Goal: Information Seeking & Learning: Compare options

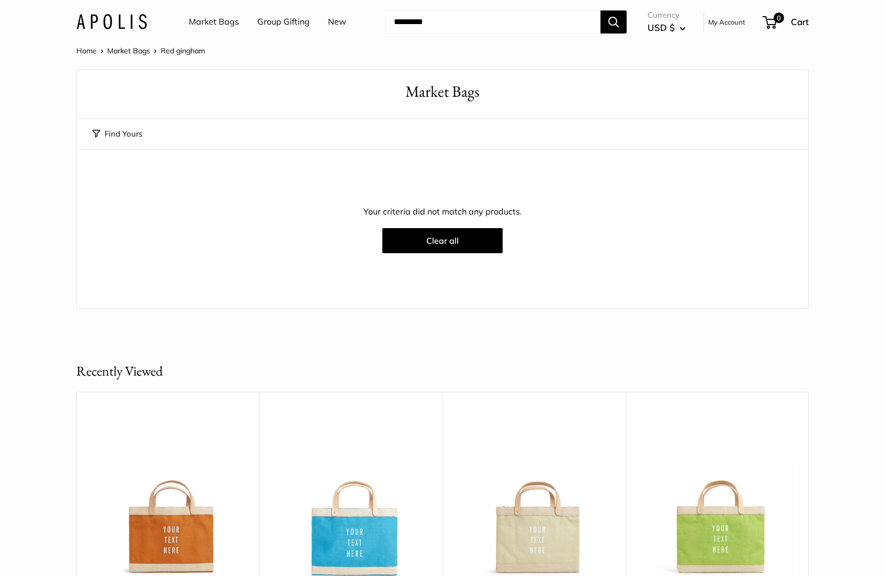
click at [200, 24] on link "Market Bags" at bounding box center [214, 22] width 50 height 16
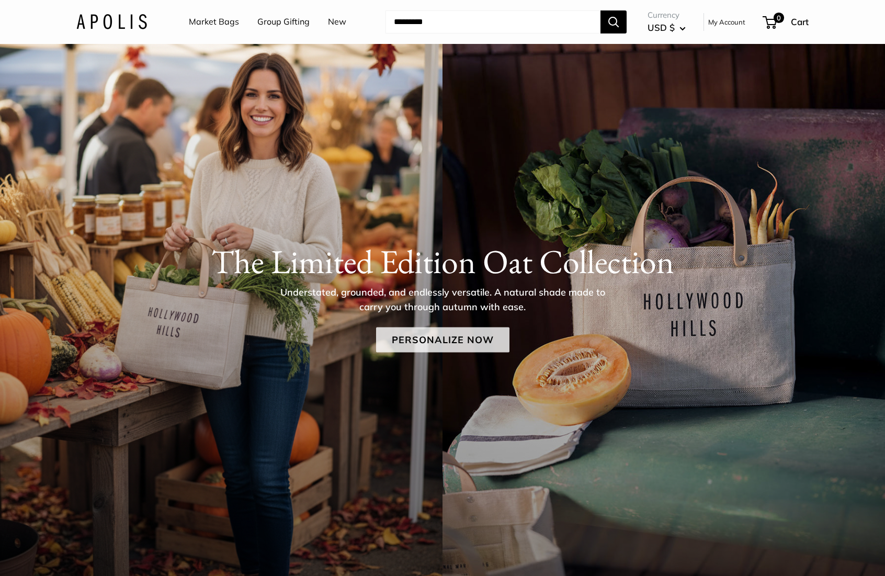
click at [455, 340] on link "Personalize Now" at bounding box center [442, 339] width 133 height 25
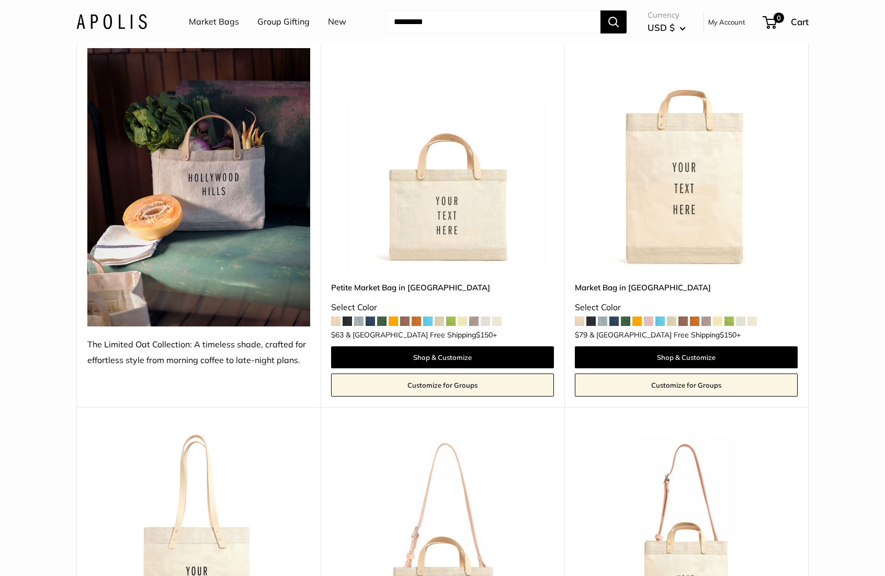
scroll to position [101, 0]
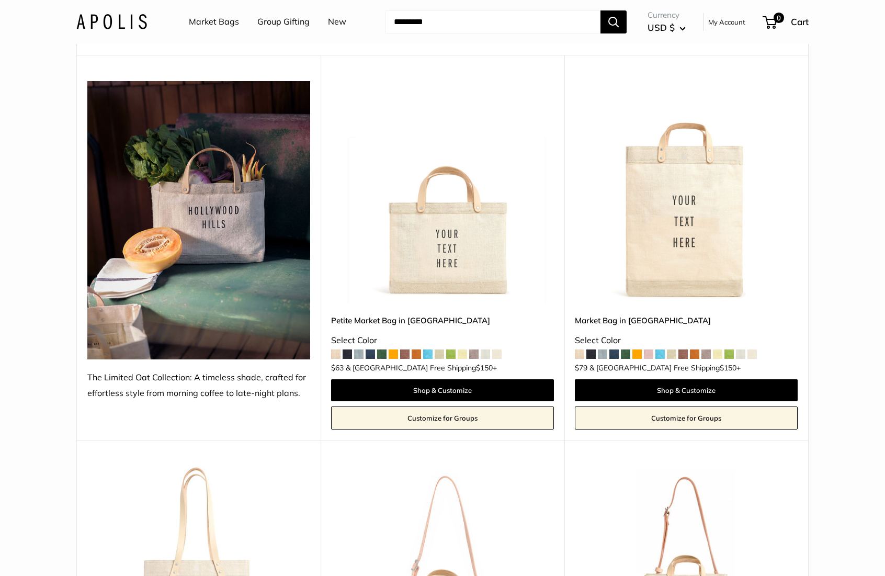
click at [0, 0] on img at bounding box center [0, 0] width 0 height 0
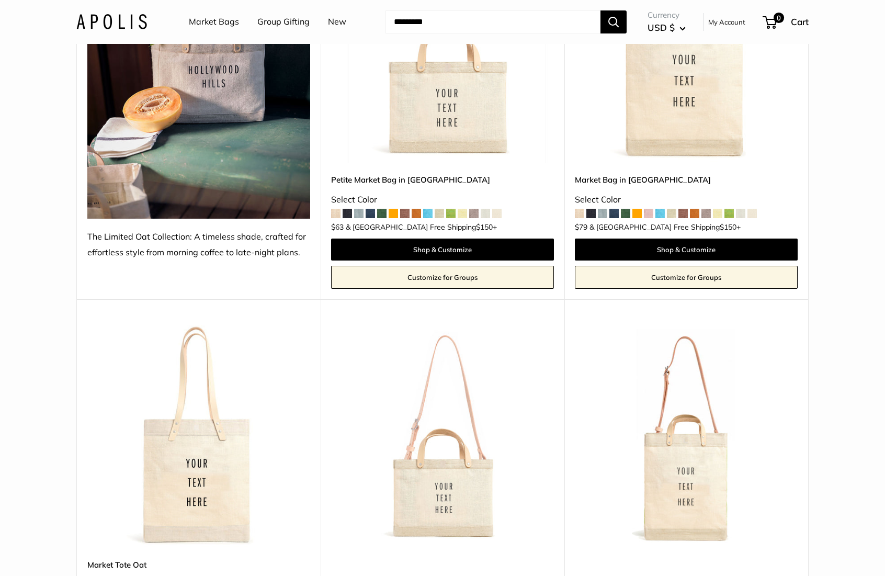
scroll to position [385, 0]
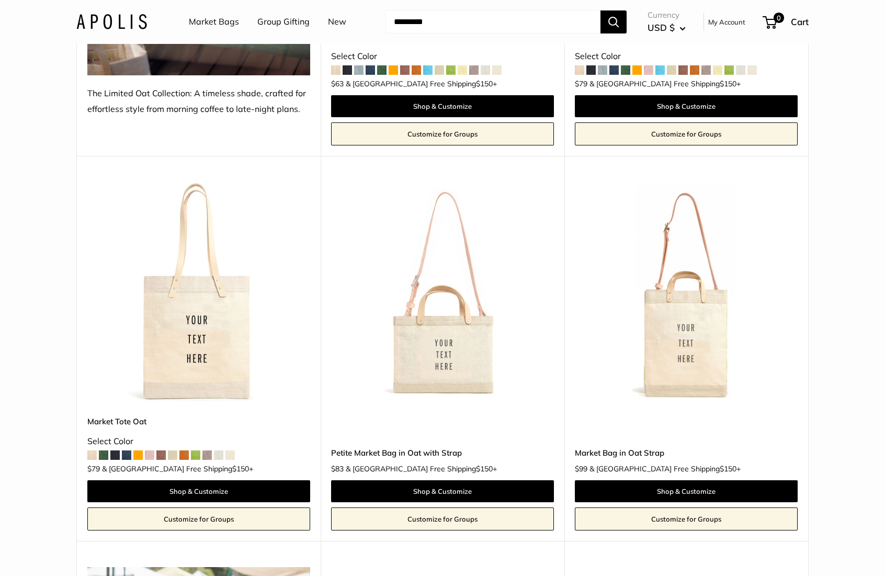
click at [0, 0] on img at bounding box center [0, 0] width 0 height 0
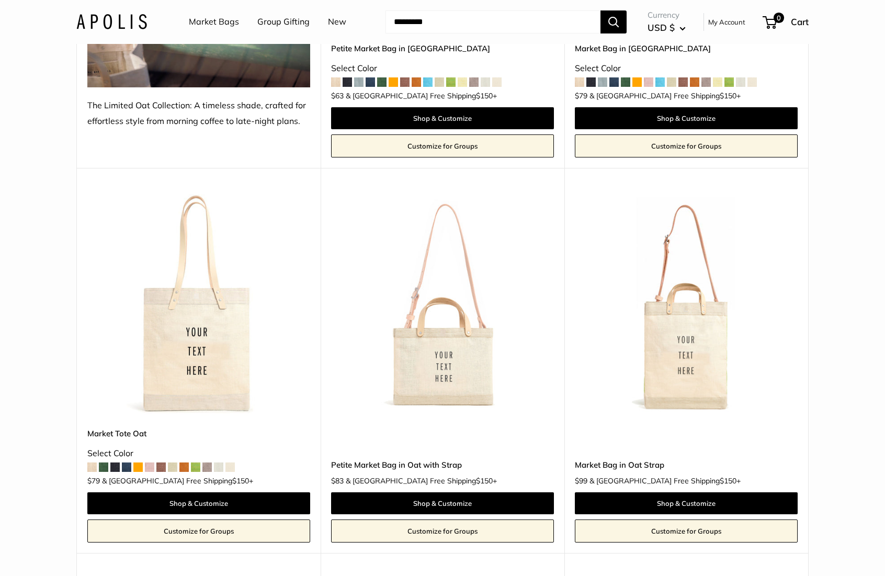
scroll to position [371, 0]
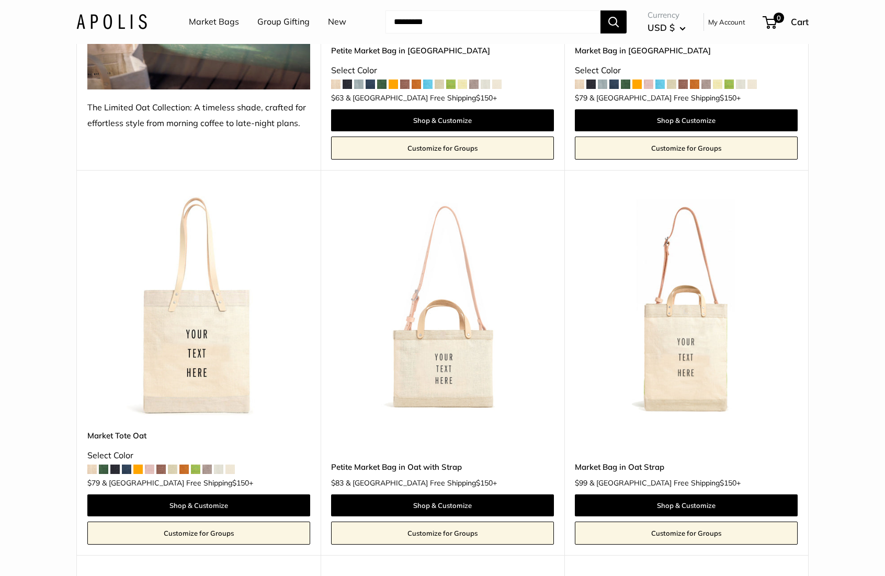
click at [0, 0] on img at bounding box center [0, 0] width 0 height 0
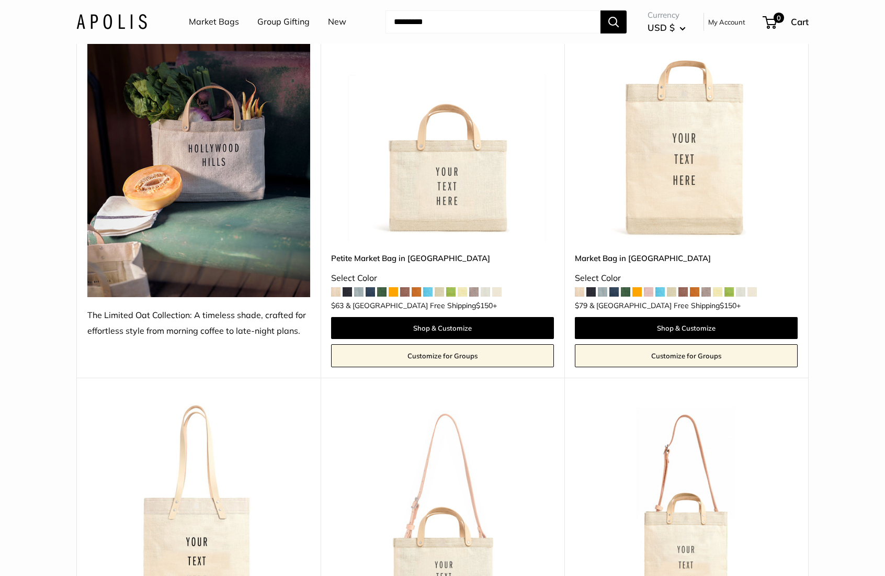
scroll to position [155, 0]
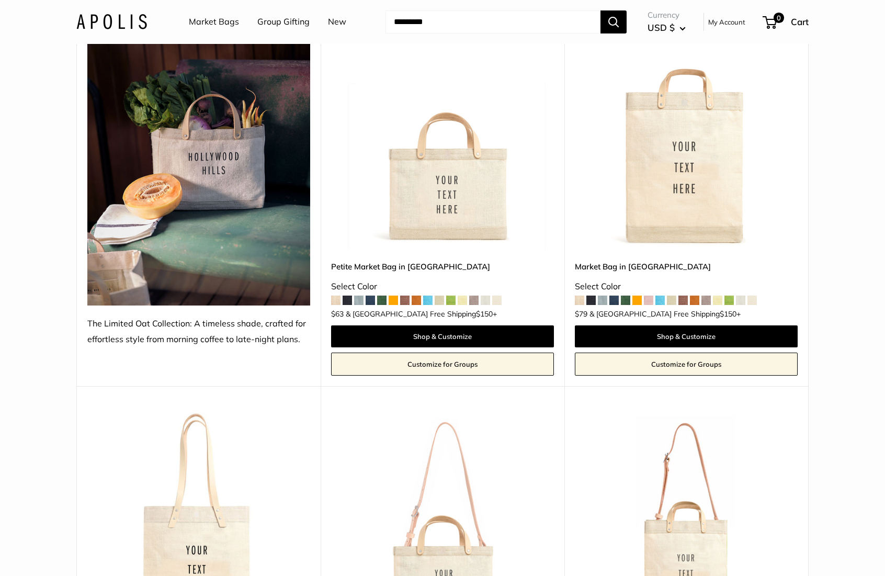
click at [0, 0] on img at bounding box center [0, 0] width 0 height 0
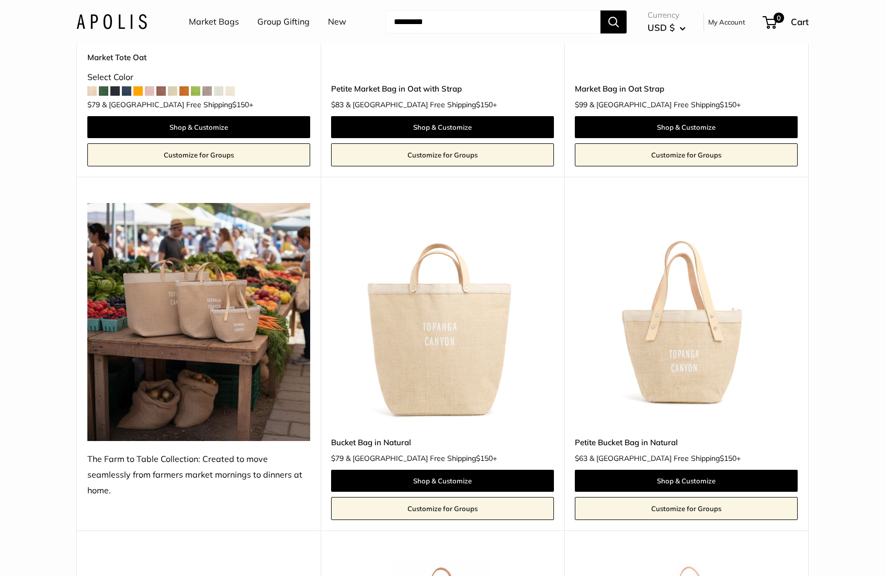
scroll to position [859, 0]
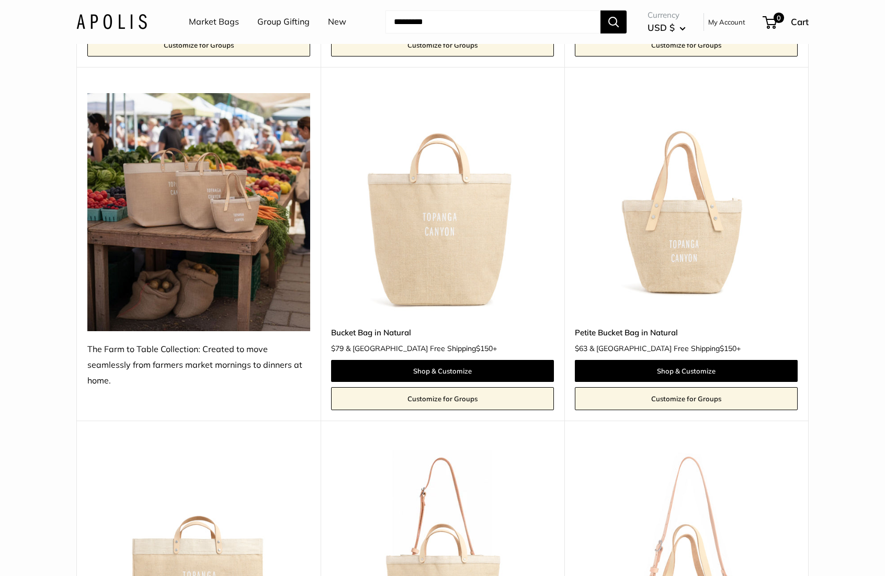
click at [0, 0] on img at bounding box center [0, 0] width 0 height 0
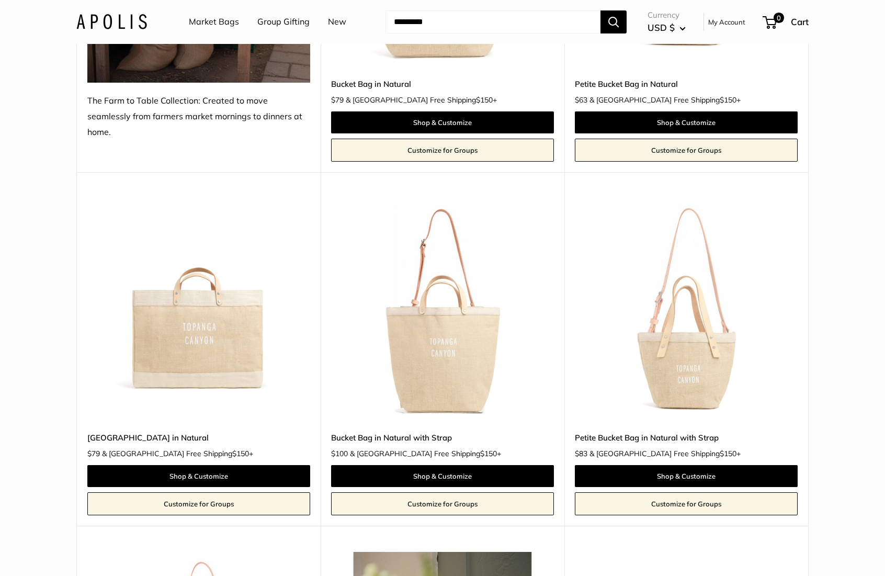
scroll to position [1127, 0]
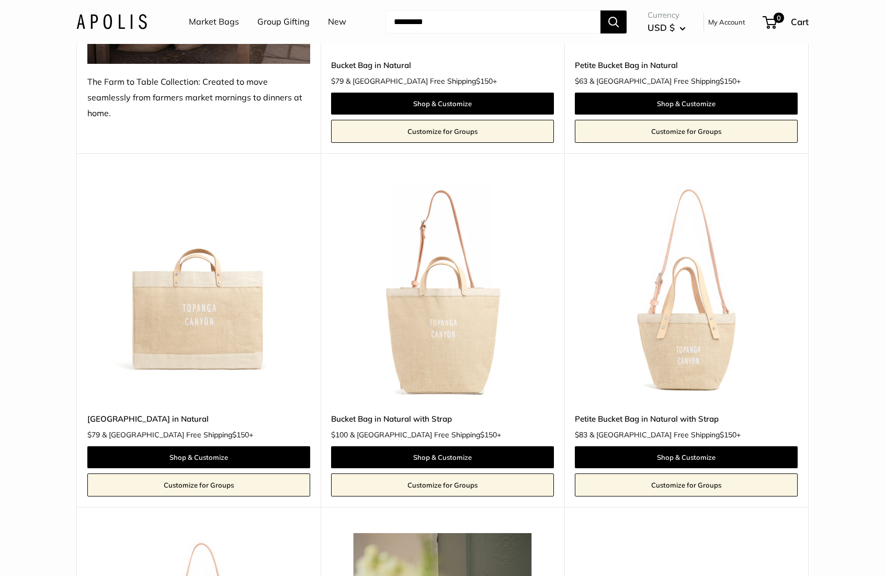
click at [0, 0] on img at bounding box center [0, 0] width 0 height 0
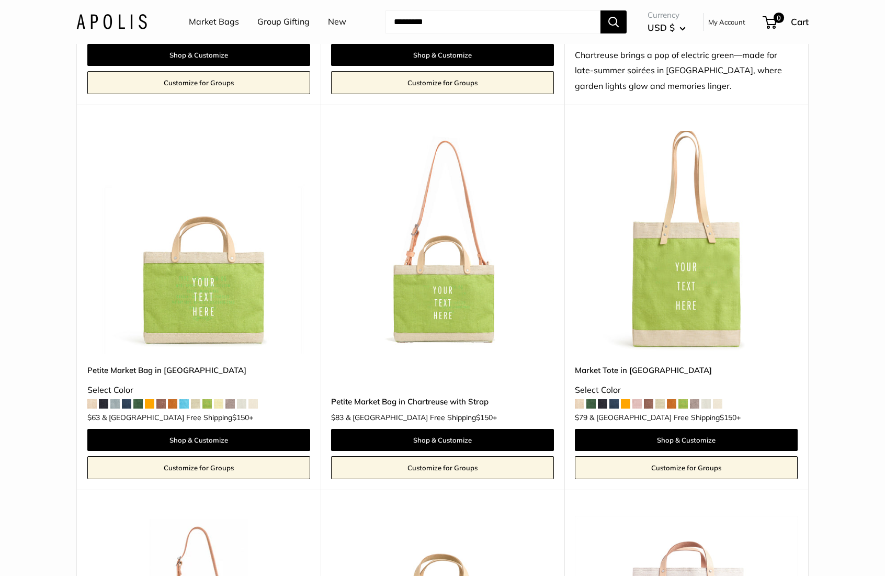
scroll to position [3891, 0]
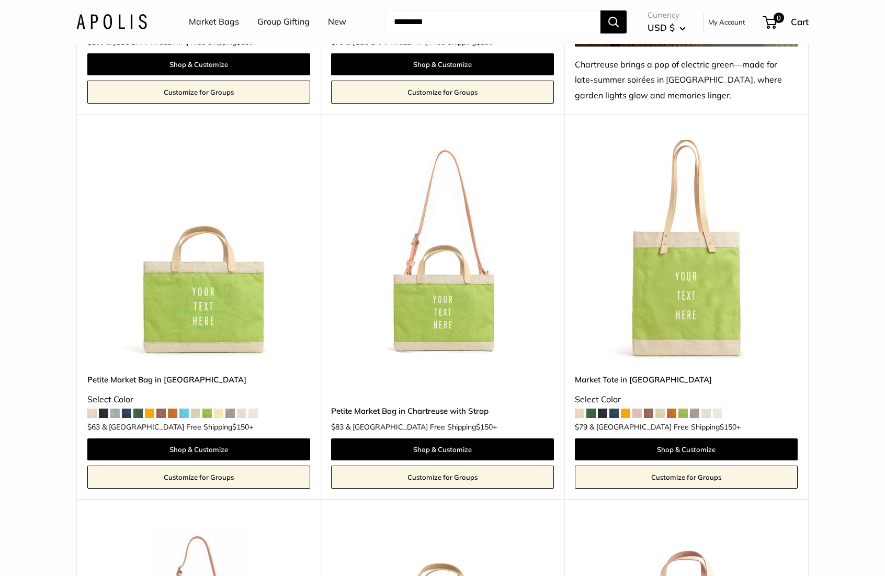
click at [0, 0] on img at bounding box center [0, 0] width 0 height 0
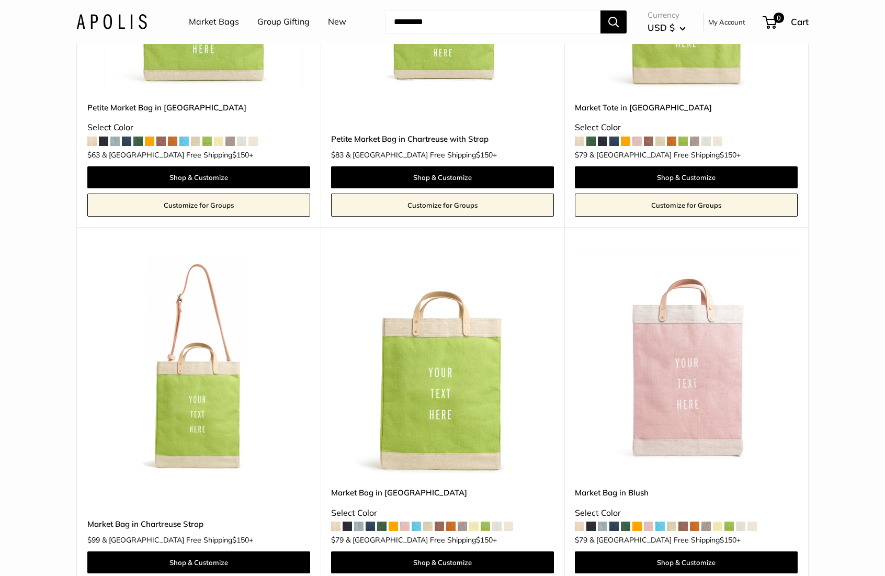
scroll to position [4190, 0]
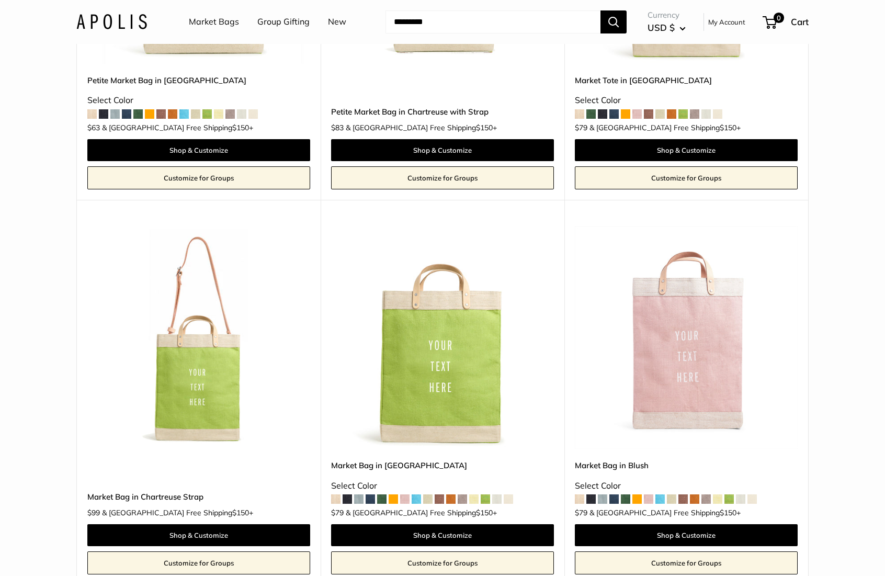
click at [0, 0] on img at bounding box center [0, 0] width 0 height 0
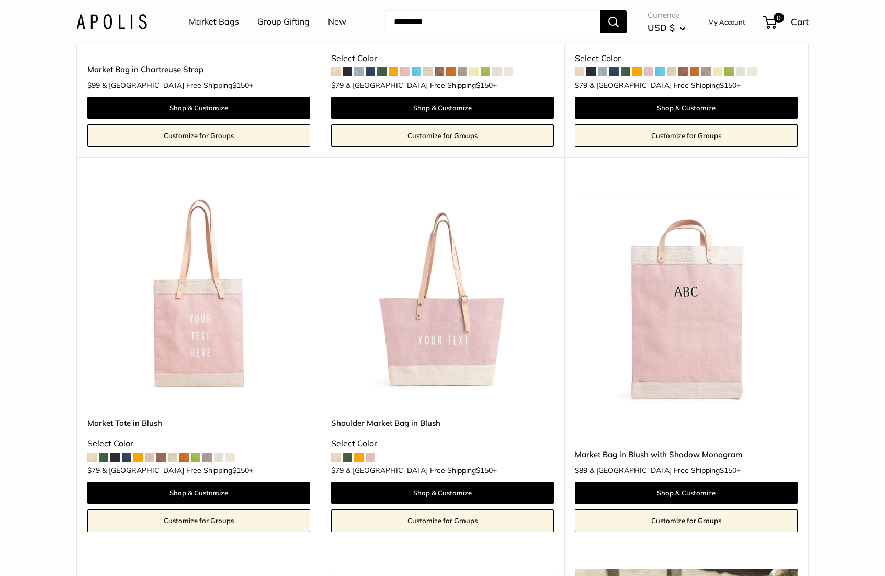
scroll to position [4621, 0]
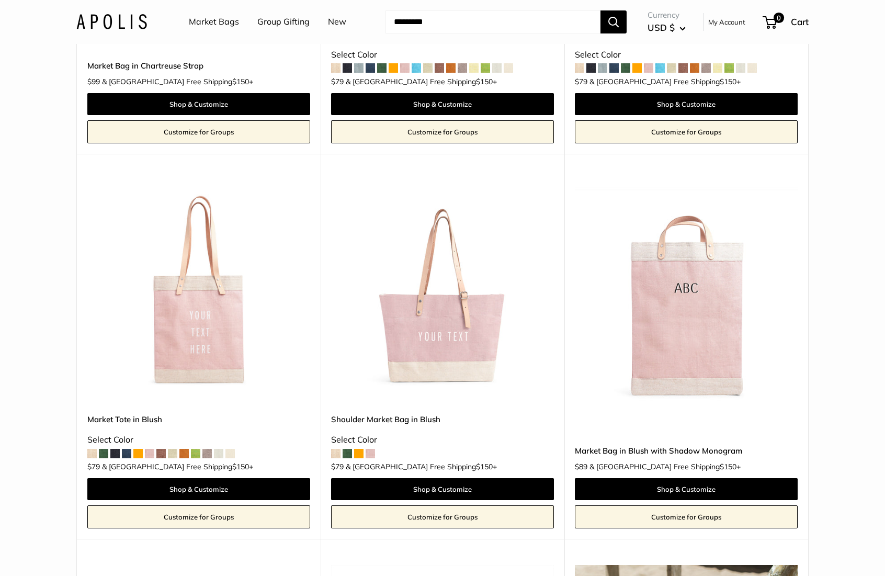
click at [0, 0] on img at bounding box center [0, 0] width 0 height 0
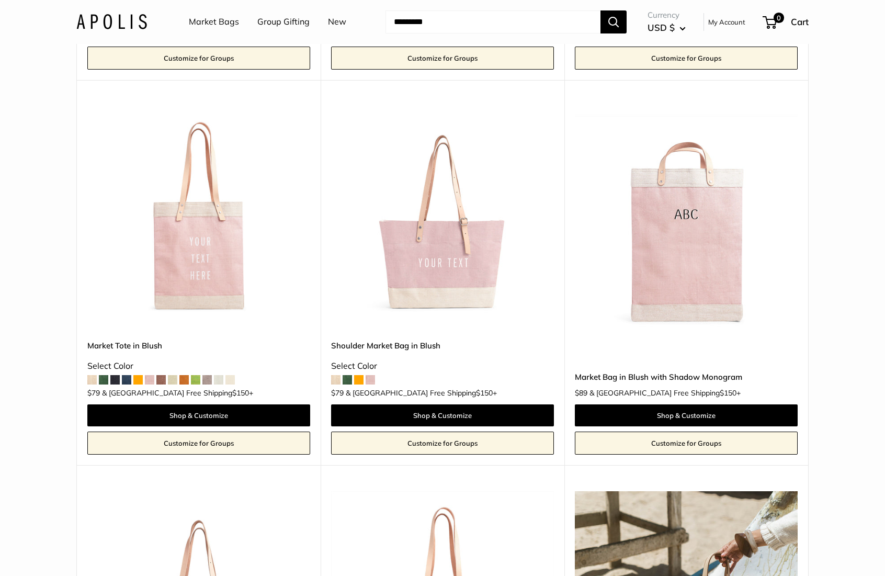
scroll to position [4706, 0]
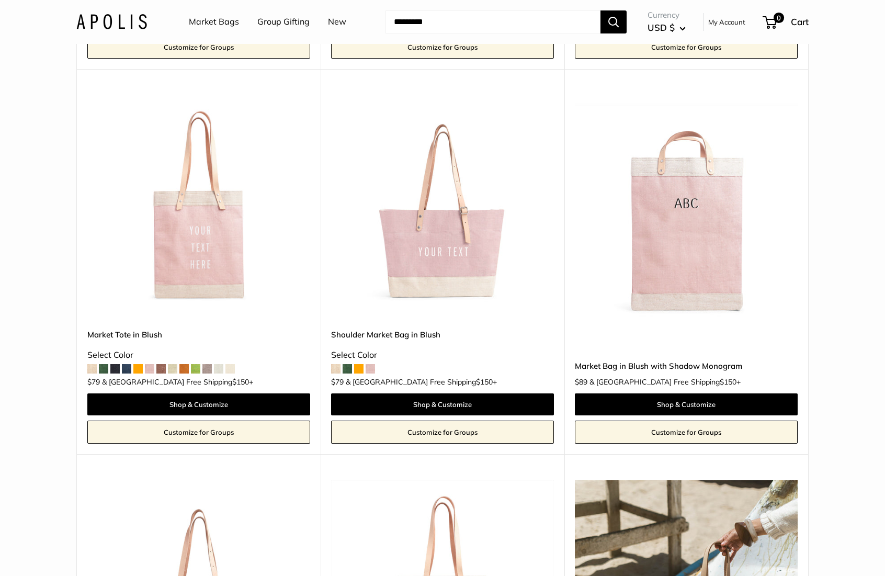
click at [0, 0] on img at bounding box center [0, 0] width 0 height 0
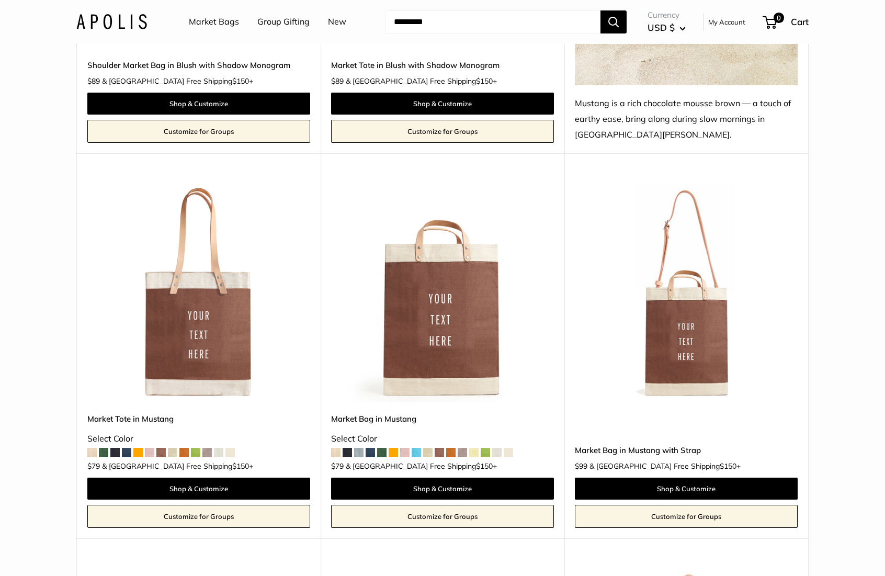
scroll to position [5445, 0]
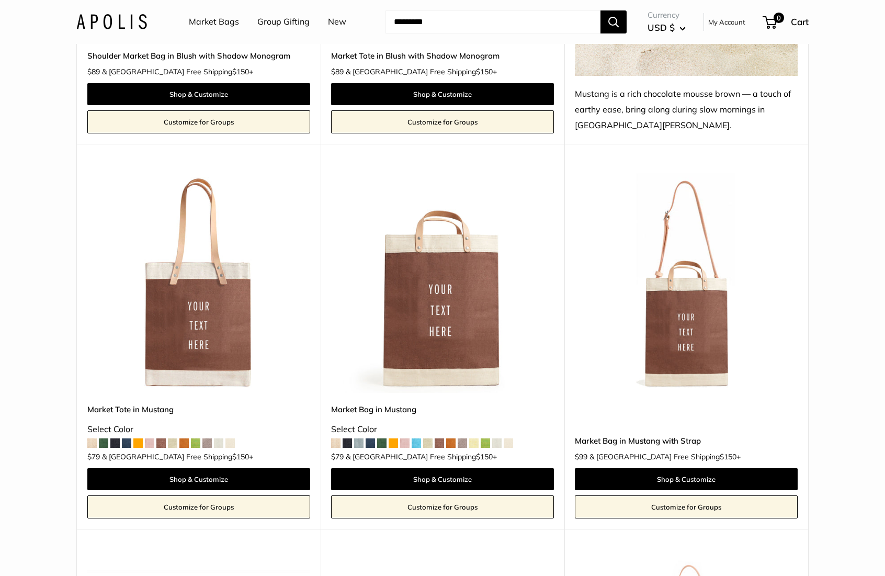
click at [0, 0] on img at bounding box center [0, 0] width 0 height 0
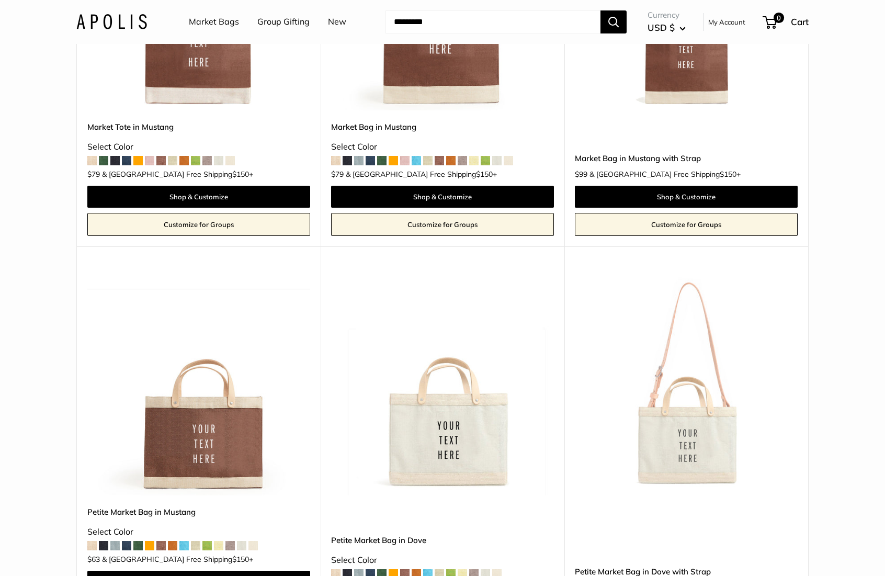
scroll to position [5754, 0]
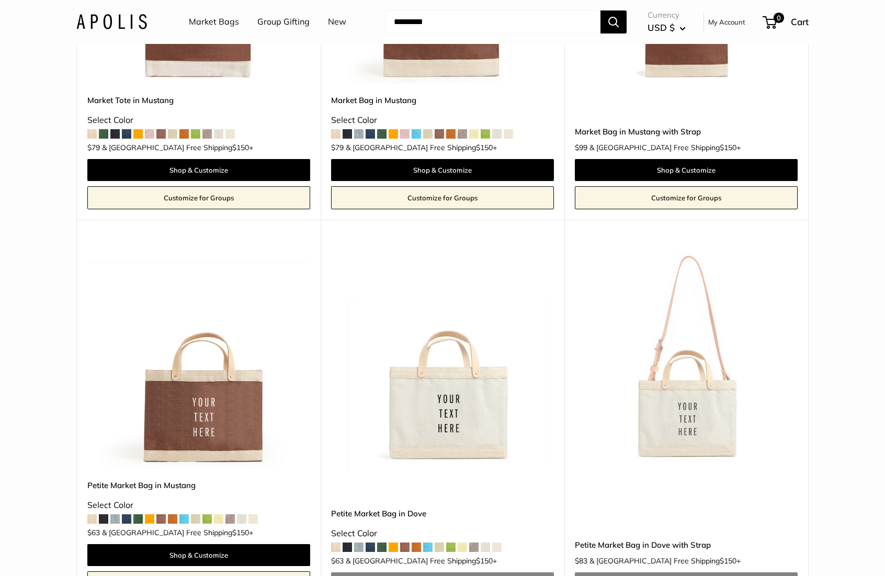
click at [0, 0] on img at bounding box center [0, 0] width 0 height 0
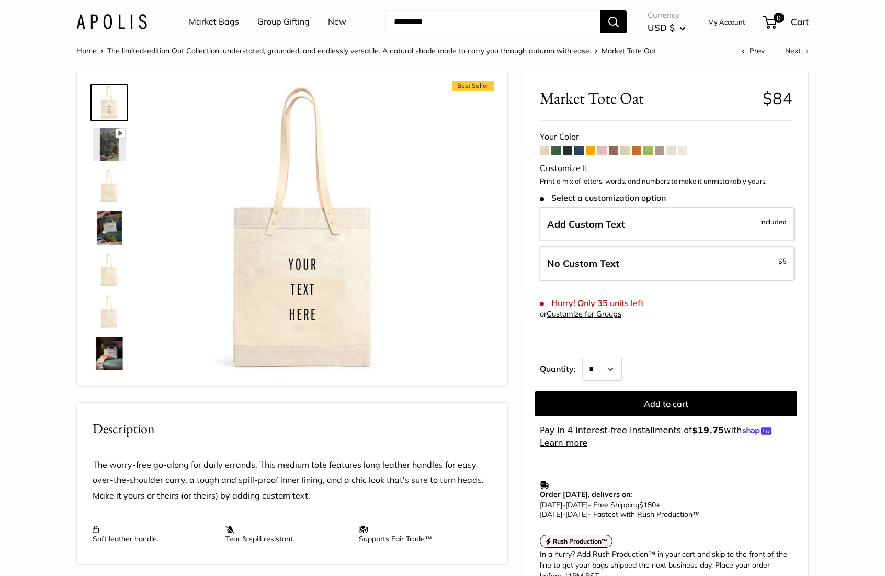
click at [108, 189] on img at bounding box center [109, 186] width 33 height 33
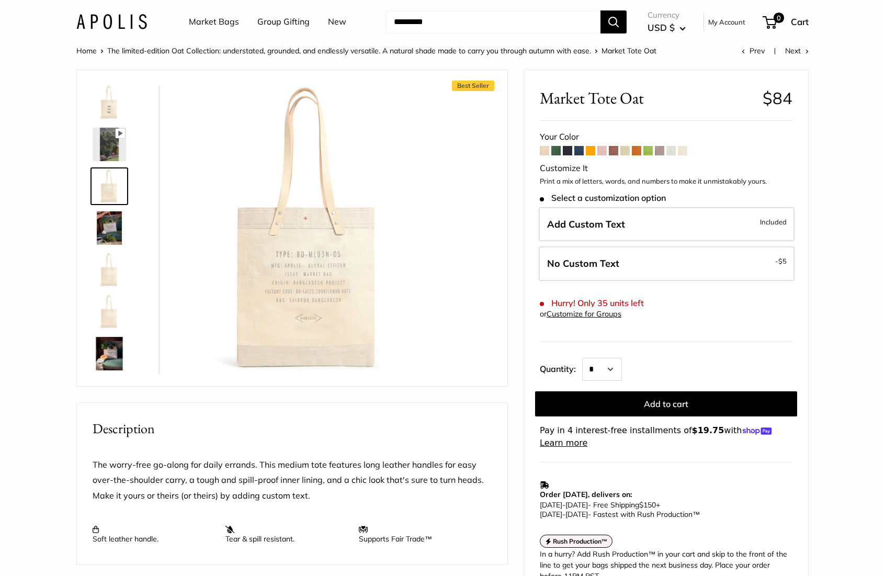
click at [104, 149] on img at bounding box center [109, 144] width 33 height 33
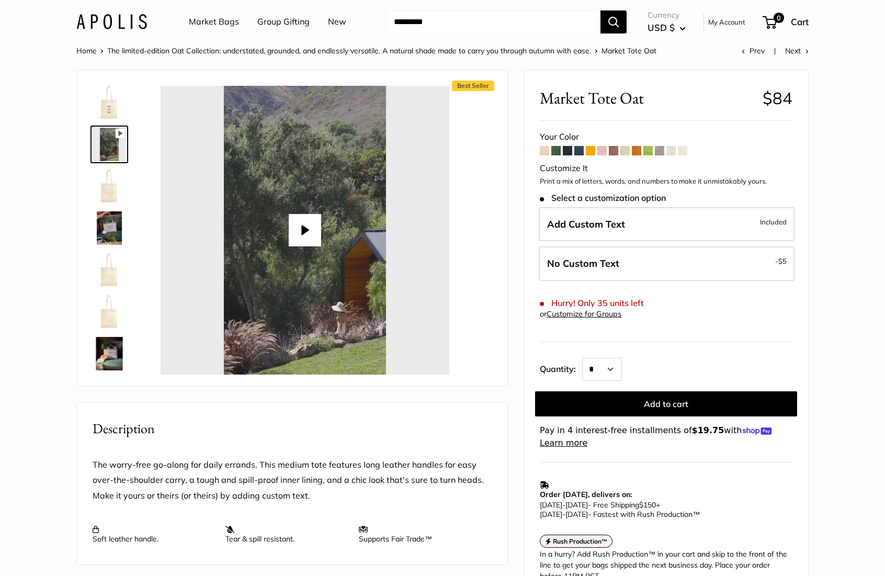
click at [106, 266] on img at bounding box center [109, 269] width 33 height 33
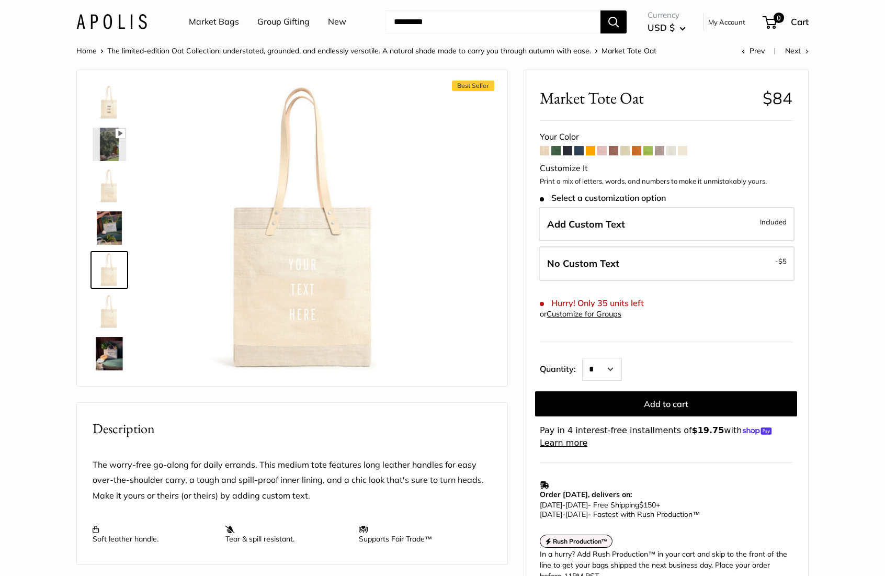
click at [114, 231] on img at bounding box center [109, 227] width 33 height 33
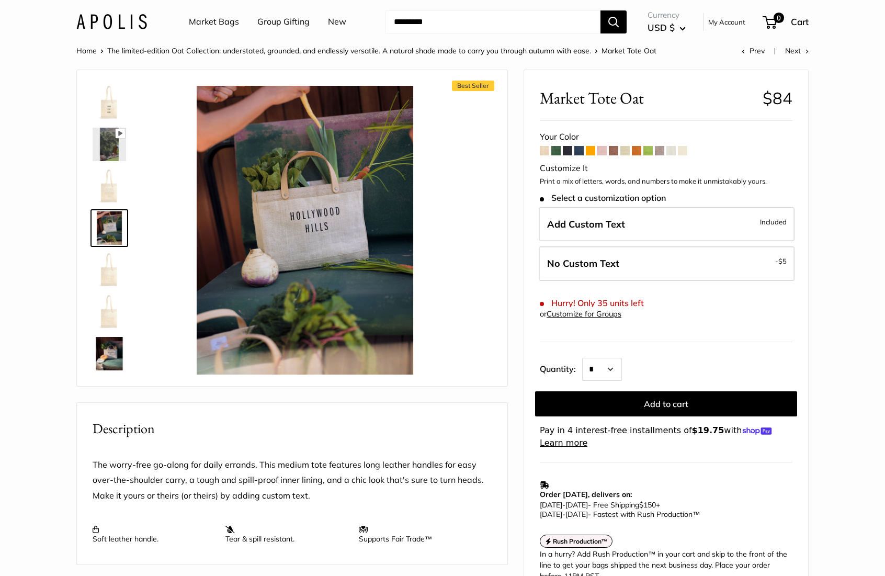
click at [108, 102] on img at bounding box center [109, 102] width 33 height 33
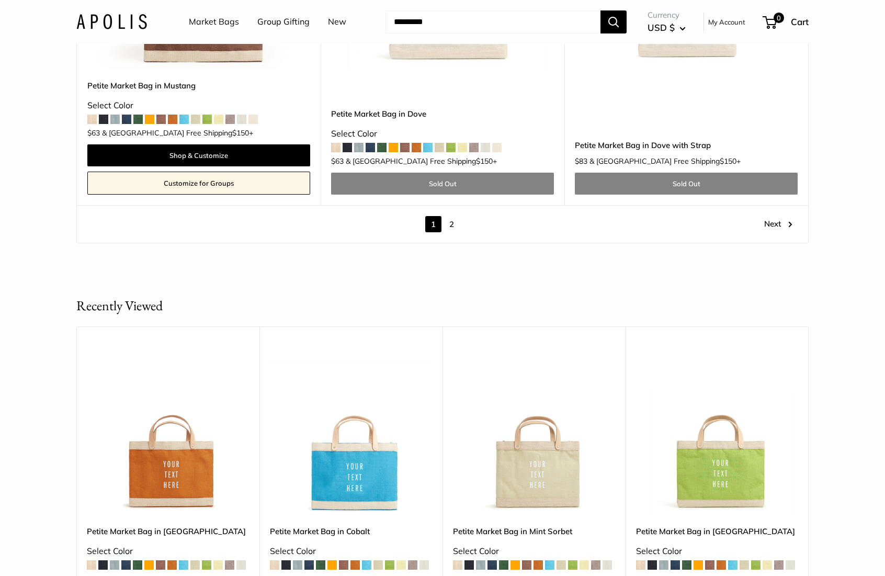
scroll to position [6189, 0]
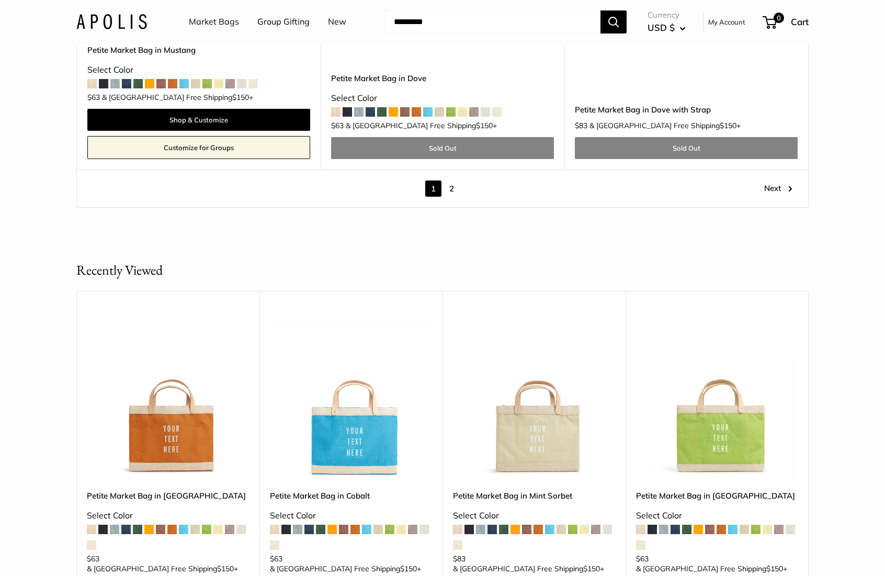
click at [451, 181] on link "2" at bounding box center [452, 189] width 16 height 16
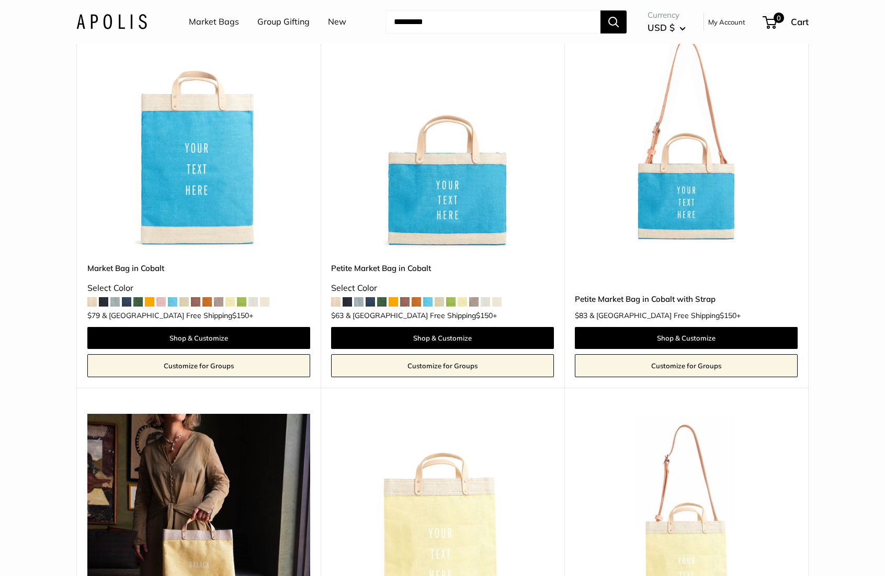
scroll to position [546, 0]
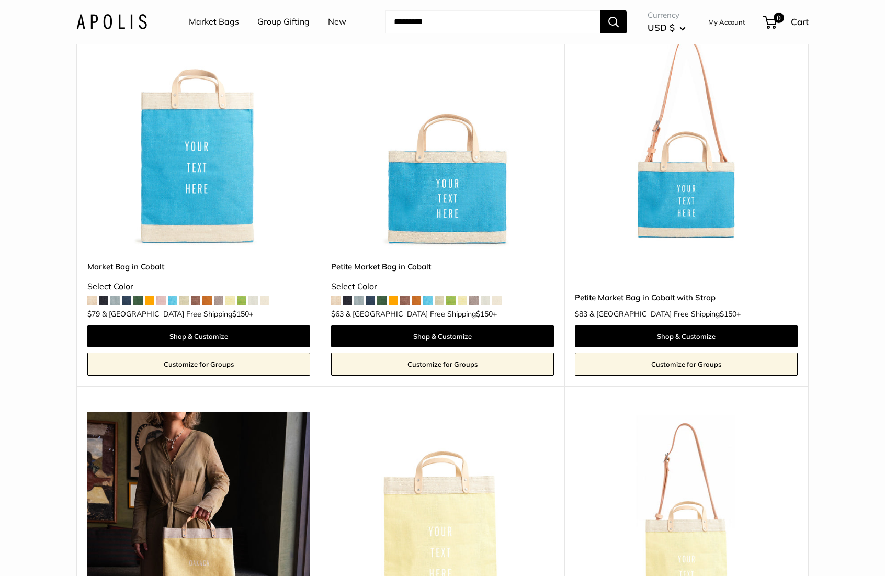
click at [0, 0] on img at bounding box center [0, 0] width 0 height 0
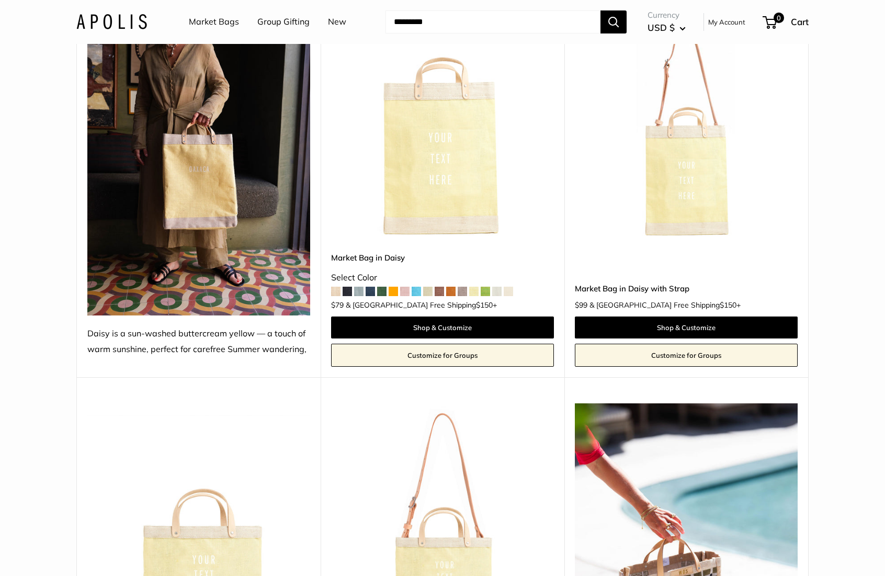
scroll to position [951, 0]
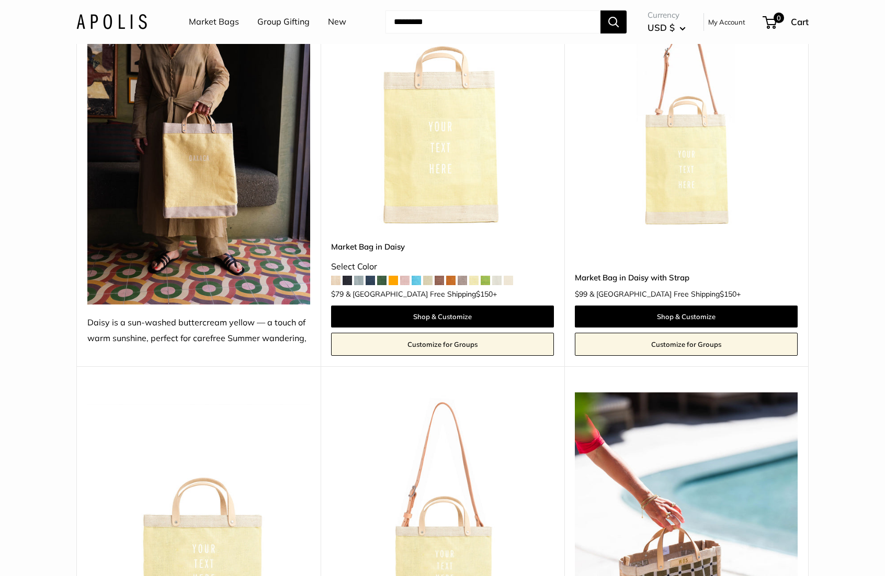
click at [0, 0] on img at bounding box center [0, 0] width 0 height 0
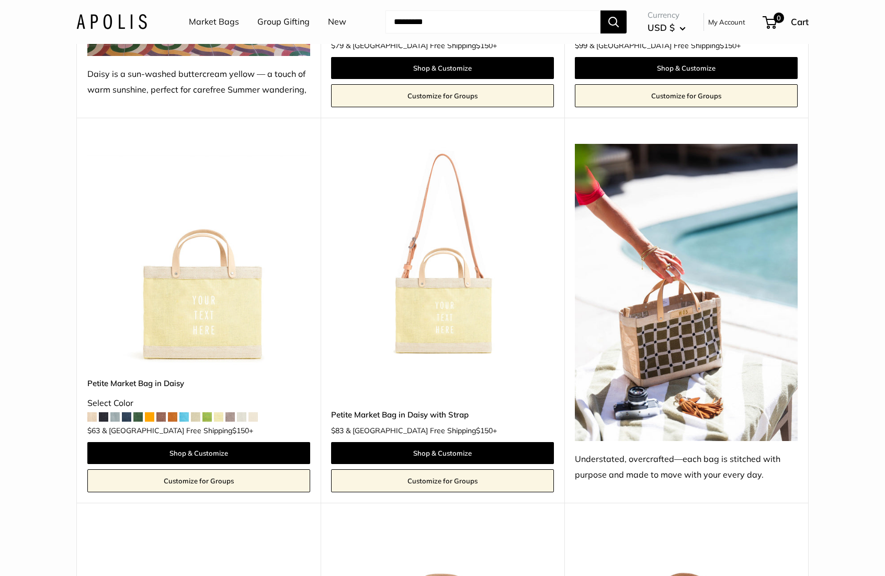
scroll to position [1197, 0]
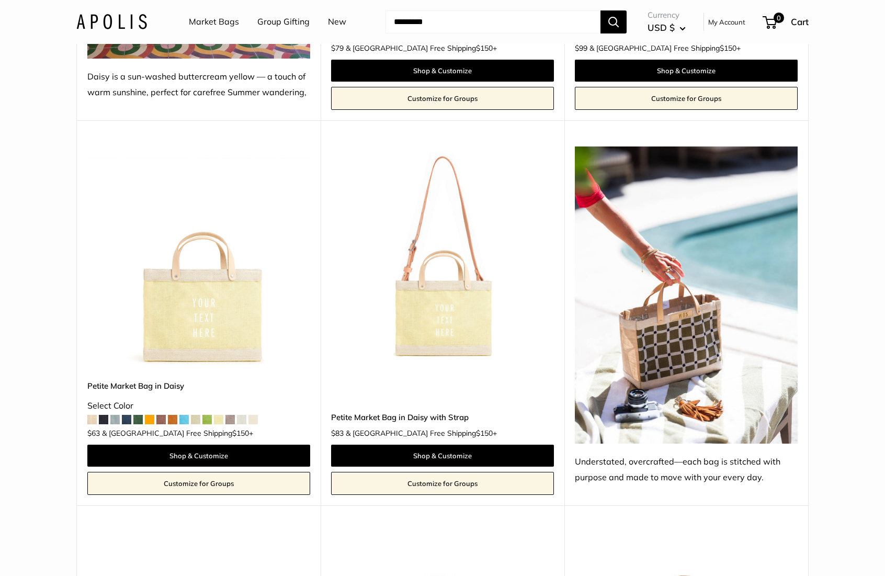
click at [0, 0] on img at bounding box center [0, 0] width 0 height 0
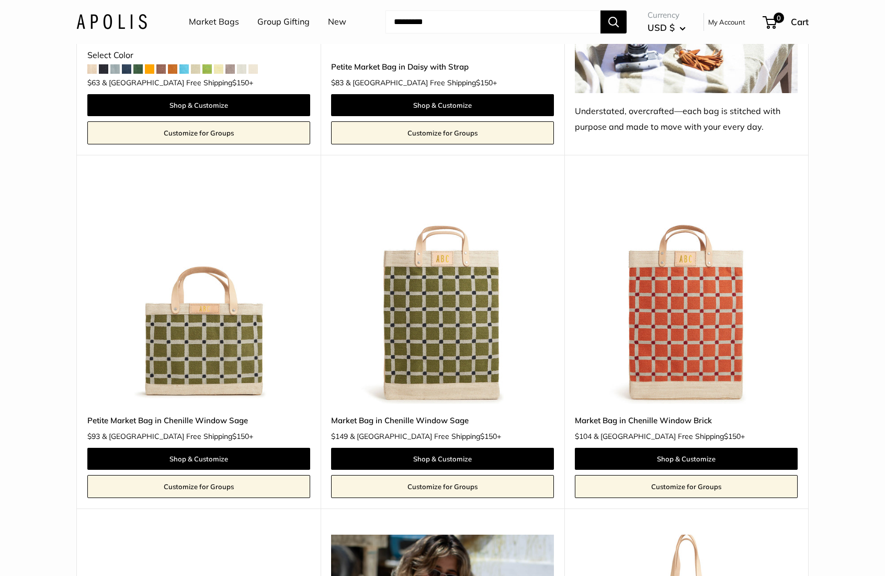
scroll to position [1611, 0]
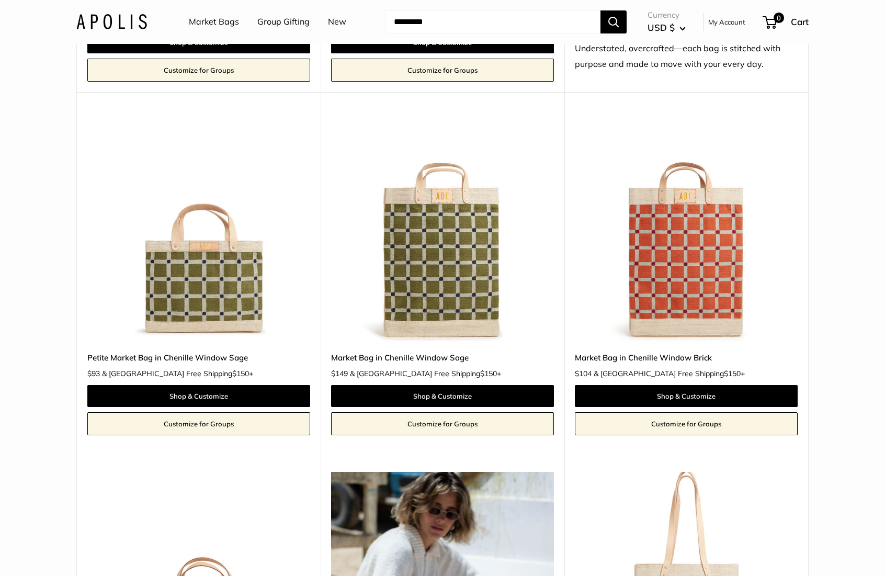
click at [0, 0] on img at bounding box center [0, 0] width 0 height 0
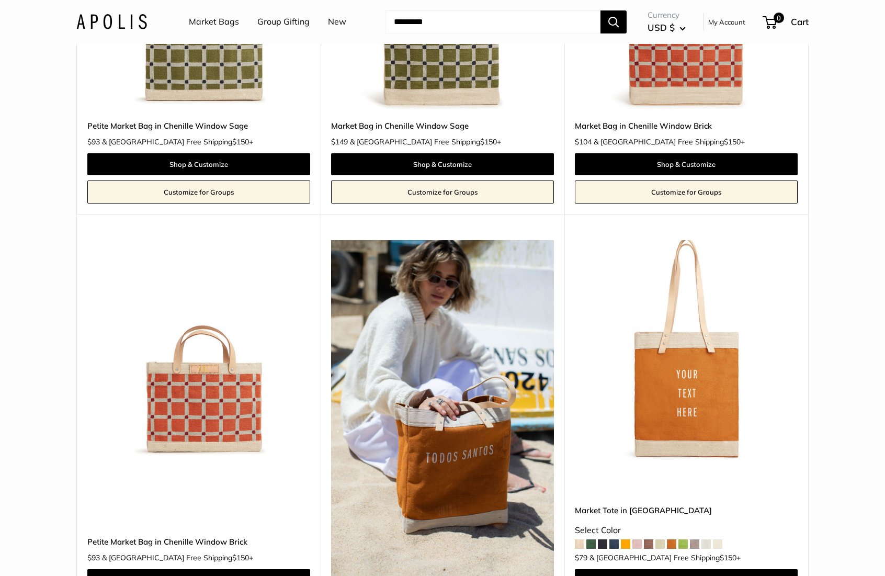
scroll to position [1877, 0]
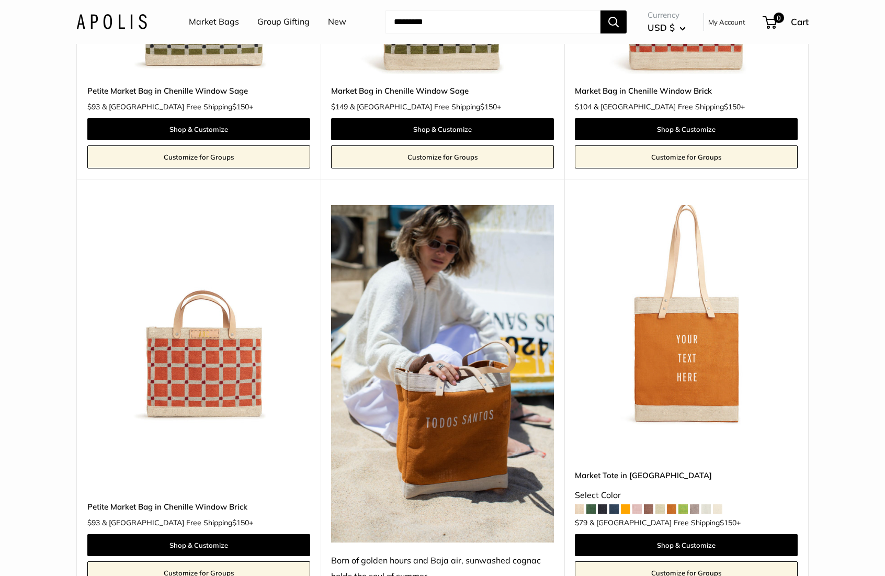
click at [0, 0] on img at bounding box center [0, 0] width 0 height 0
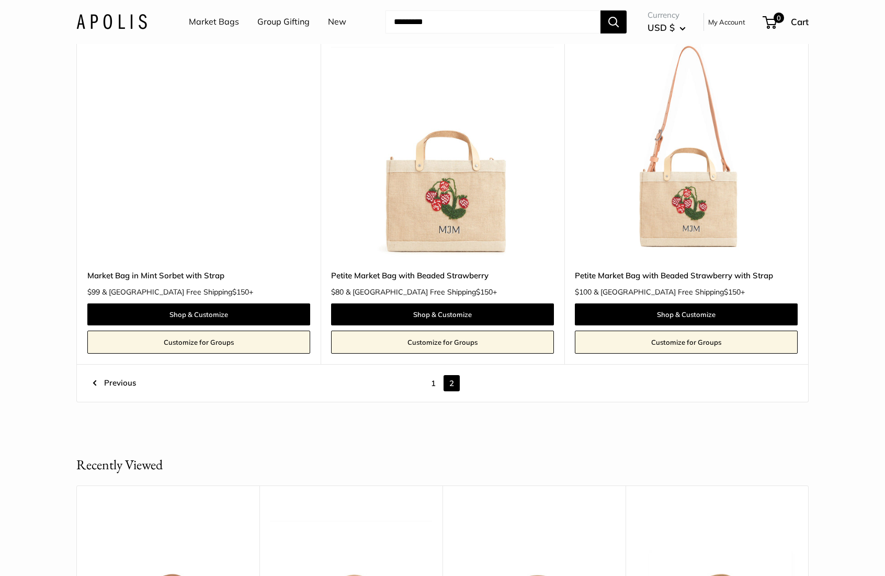
scroll to position [3623, 0]
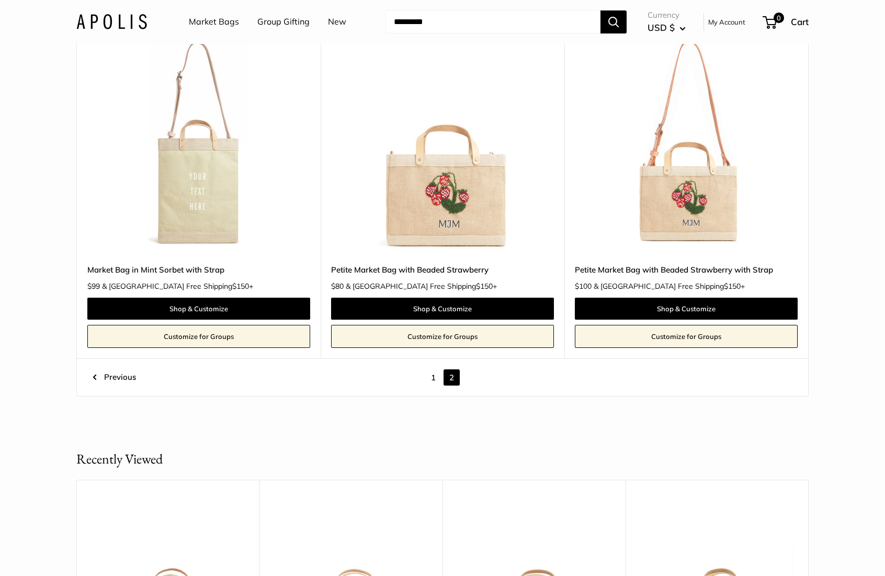
click at [0, 0] on img at bounding box center [0, 0] width 0 height 0
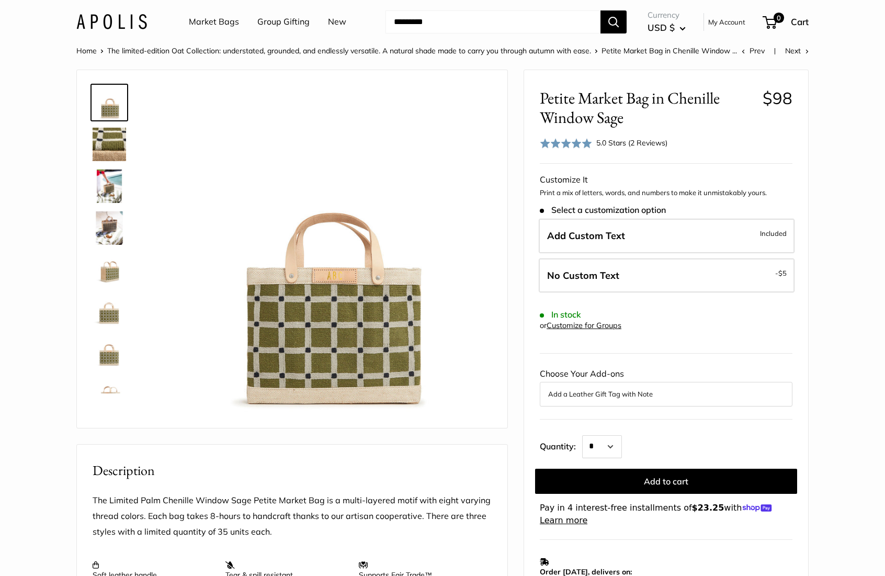
click at [634, 144] on div "5.0 Stars (2 Reviews)" at bounding box center [631, 143] width 71 height 12
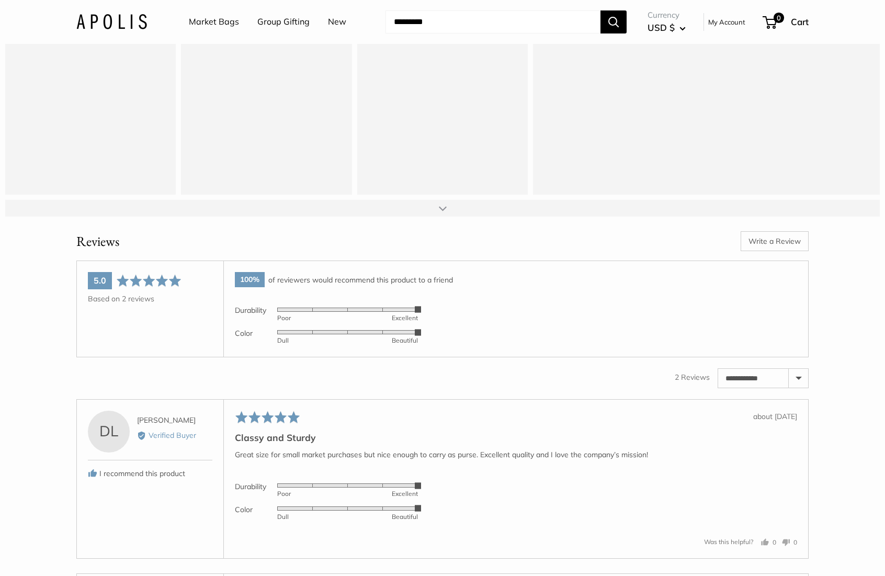
scroll to position [1709, 0]
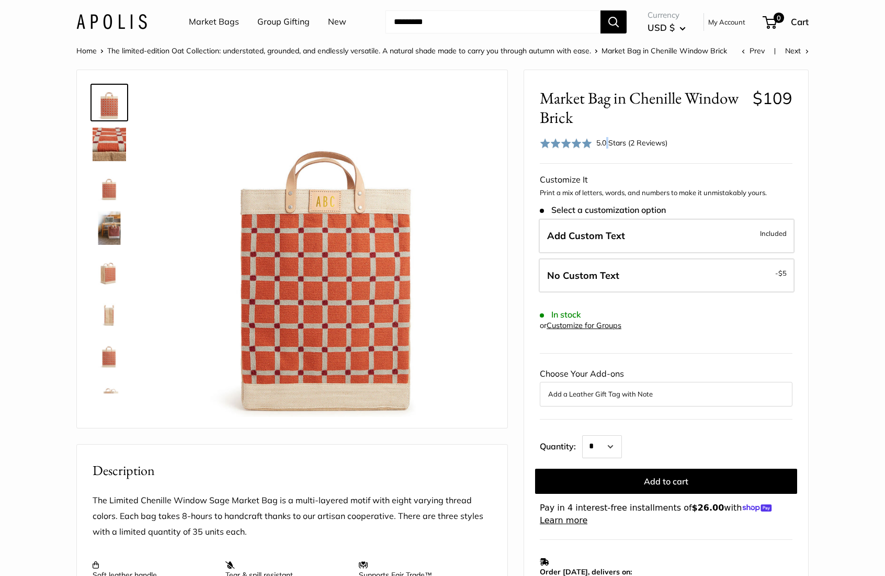
click at [607, 141] on div "5.0 Stars (2 Reviews)" at bounding box center [631, 143] width 71 height 12
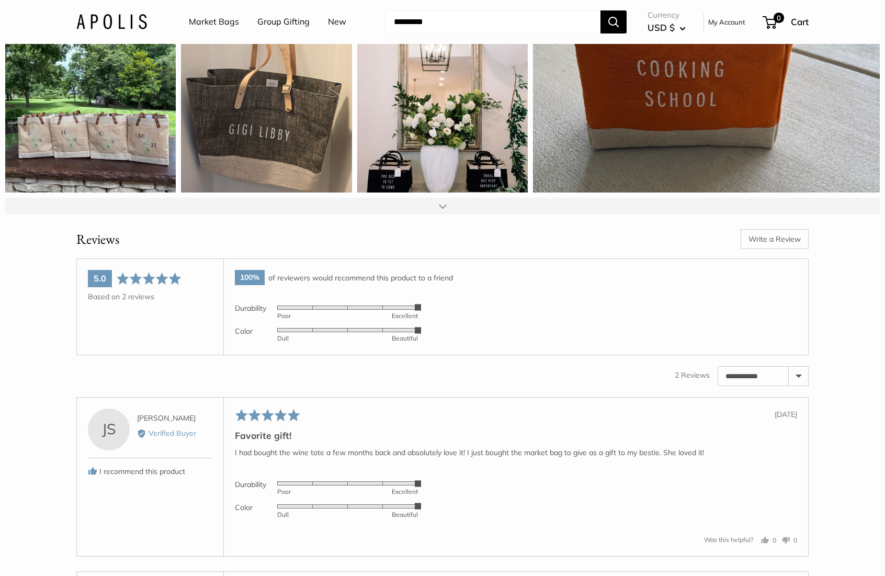
scroll to position [1709, 0]
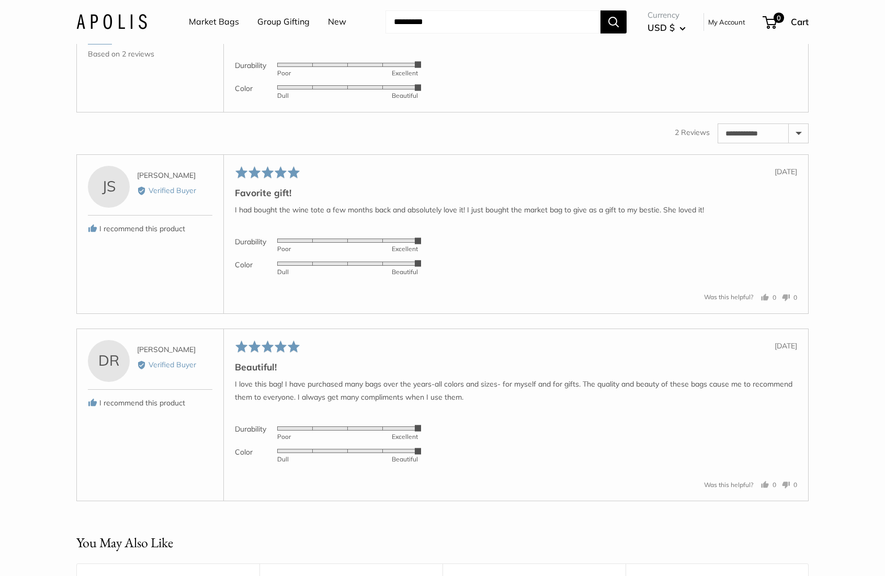
click at [796, 143] on select "**********" at bounding box center [763, 133] width 90 height 19
select select "*********"
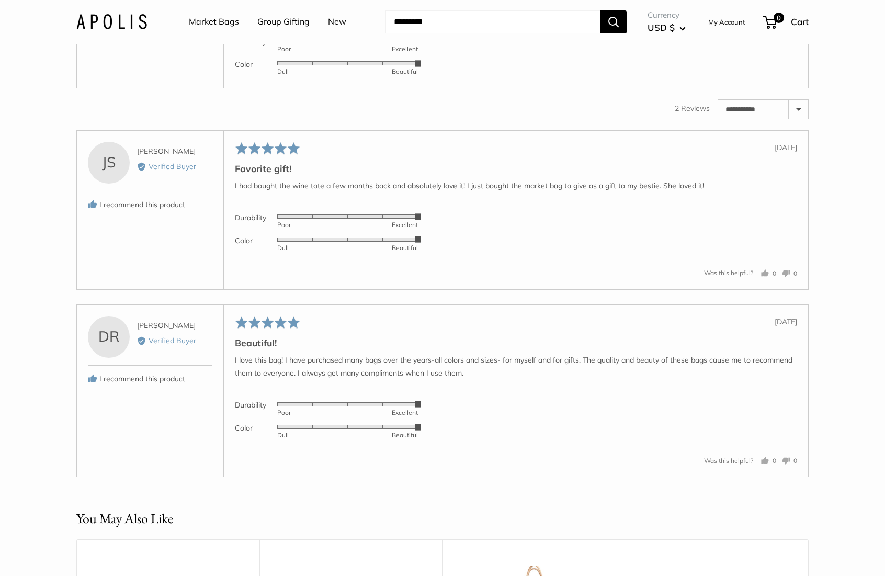
scroll to position [1738, 0]
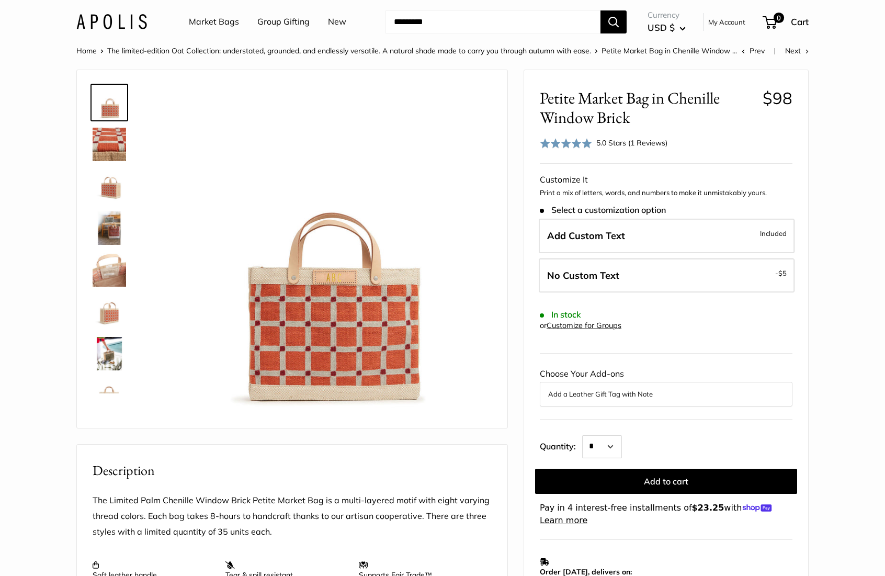
click at [638, 148] on div "5.0 Stars (1 Reviews)" at bounding box center [631, 143] width 71 height 12
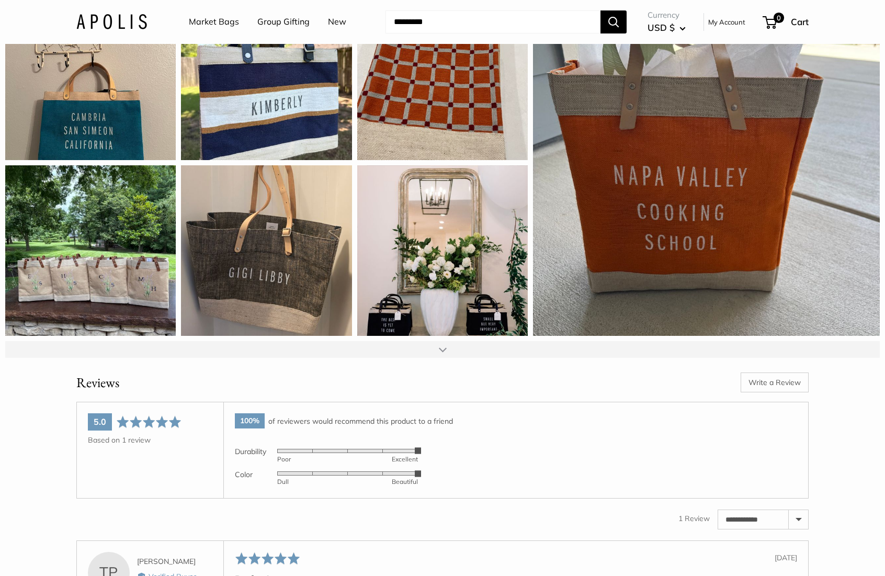
scroll to position [1709, 0]
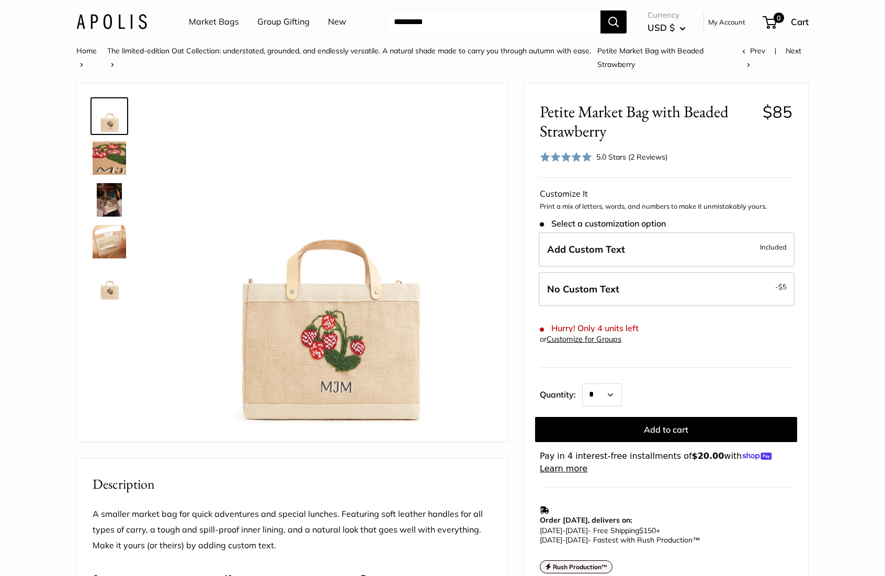
click at [116, 25] on img at bounding box center [111, 21] width 71 height 15
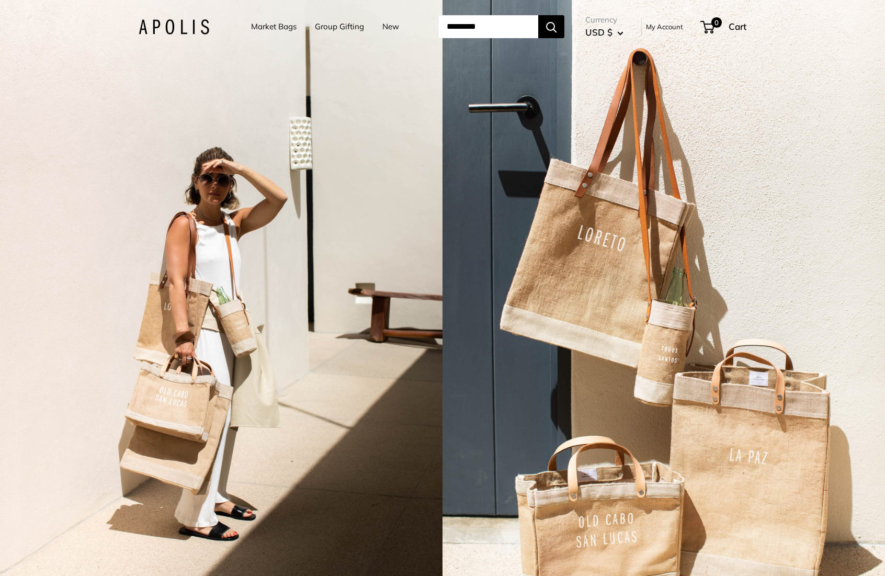
click at [271, 25] on link "Market Bags" at bounding box center [274, 26] width 46 height 15
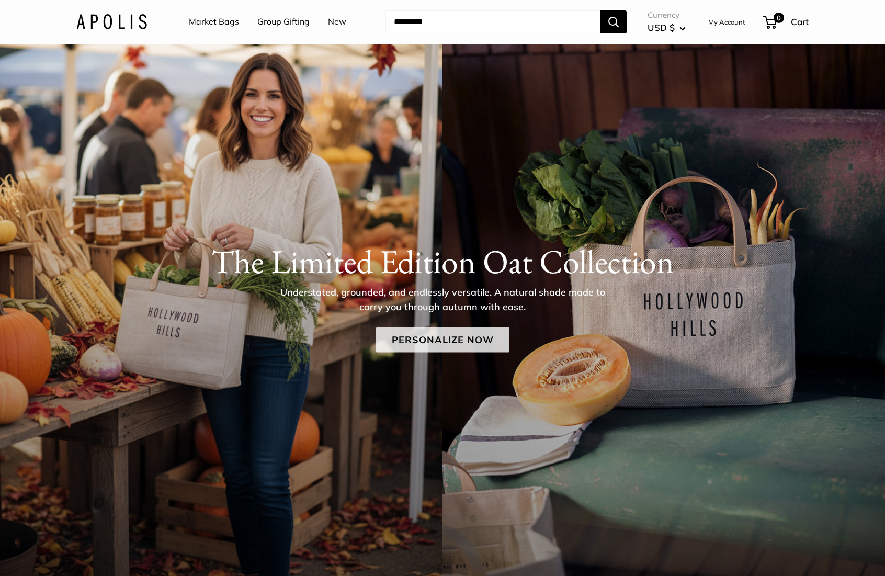
click at [435, 337] on link "Personalize Now" at bounding box center [442, 339] width 133 height 25
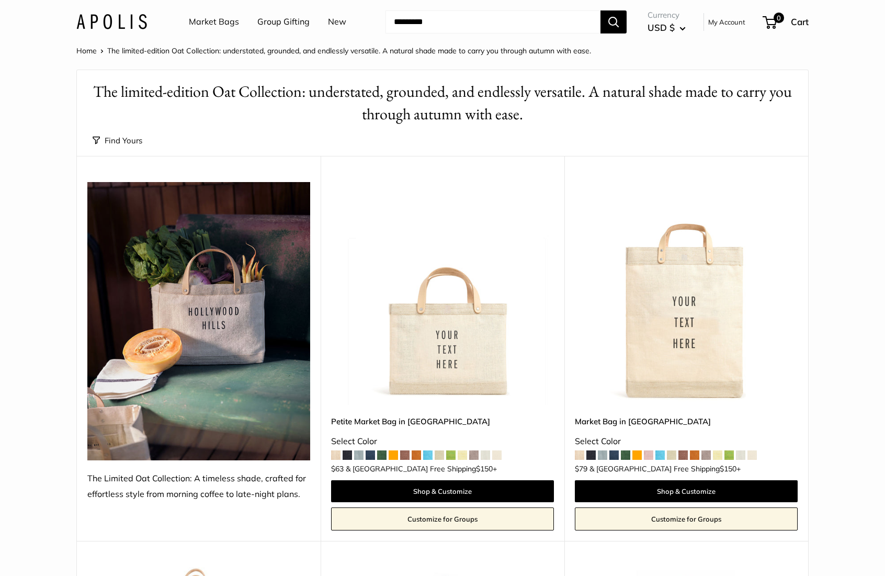
click at [0, 0] on img at bounding box center [0, 0] width 0 height 0
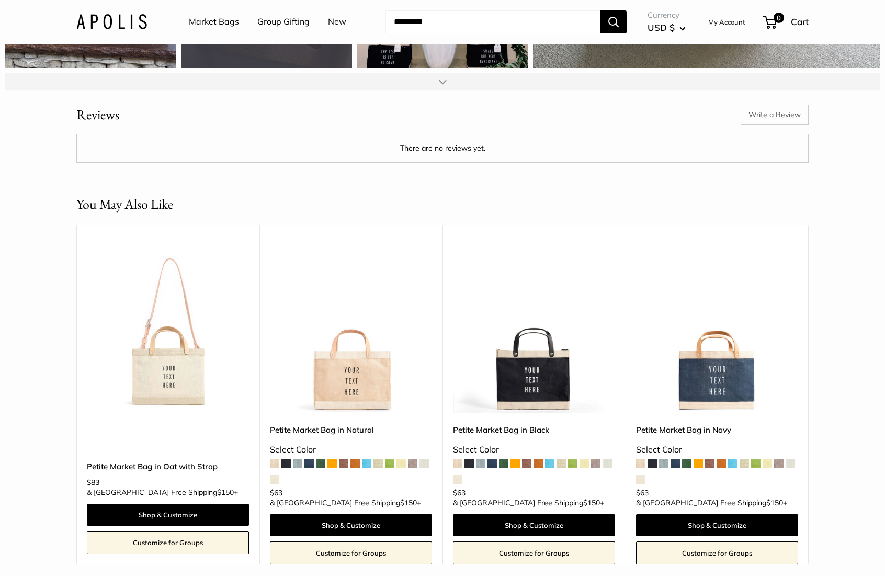
scroll to position [2381, 0]
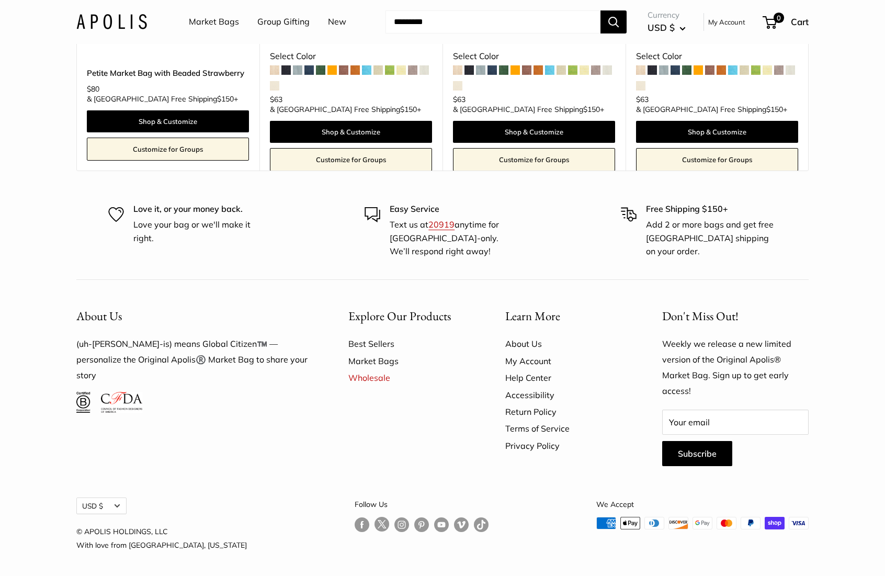
click at [395, 519] on link "Follow us on Instagram" at bounding box center [402, 524] width 15 height 15
